Goal: Check status: Check status

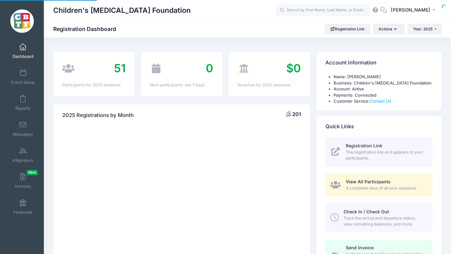
select select
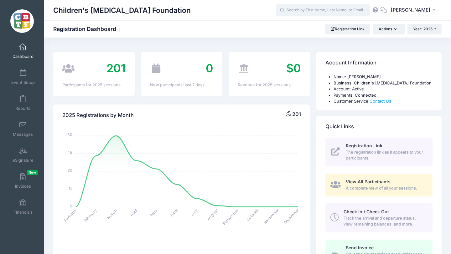
click at [322, 7] on input "text" at bounding box center [323, 10] width 94 height 13
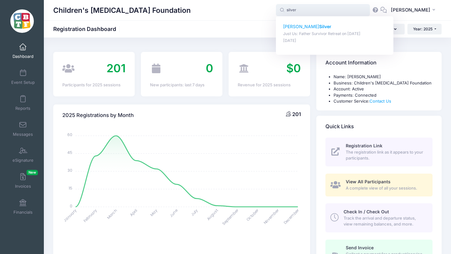
click at [316, 23] on p "Matthew Silver" at bounding box center [334, 26] width 103 height 7
type input "Matthew Silver (Just Us: Father Survivor Retreat, May-30, 2025)"
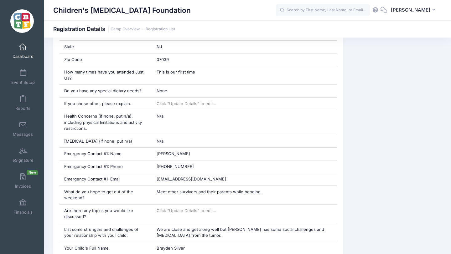
scroll to position [250, 0]
